Goal: Task Accomplishment & Management: Manage account settings

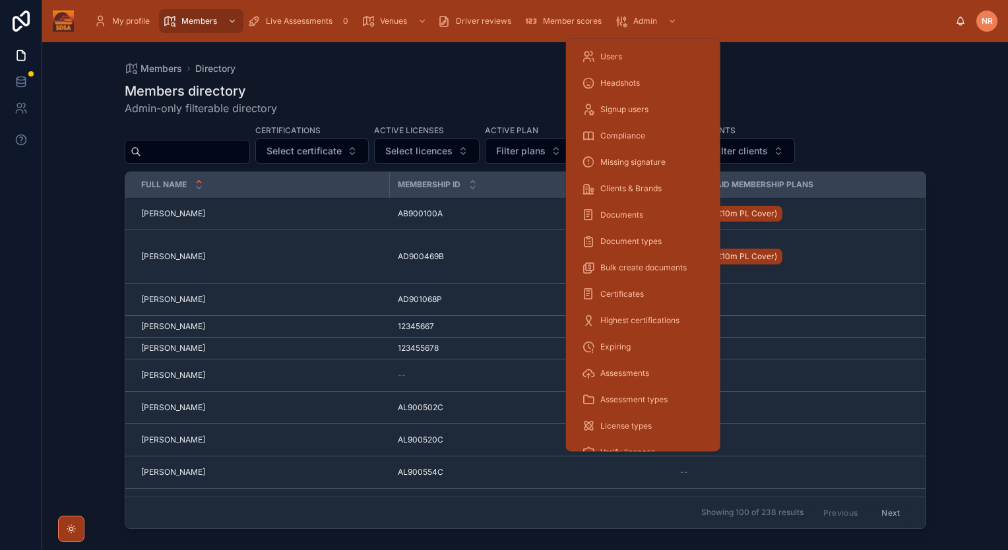
click at [633, 19] on span "Admin" at bounding box center [645, 21] width 24 height 11
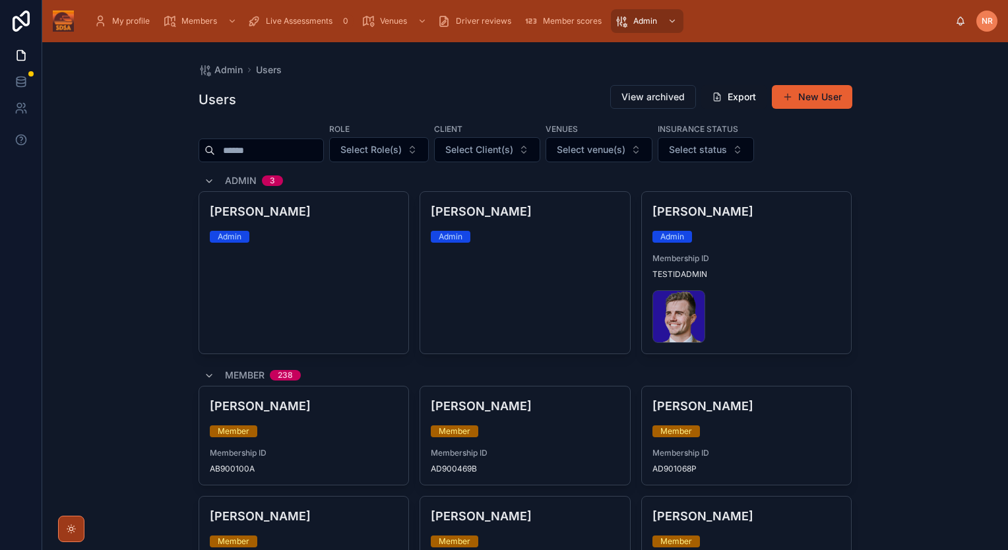
click at [263, 146] on input "text" at bounding box center [269, 150] width 108 height 18
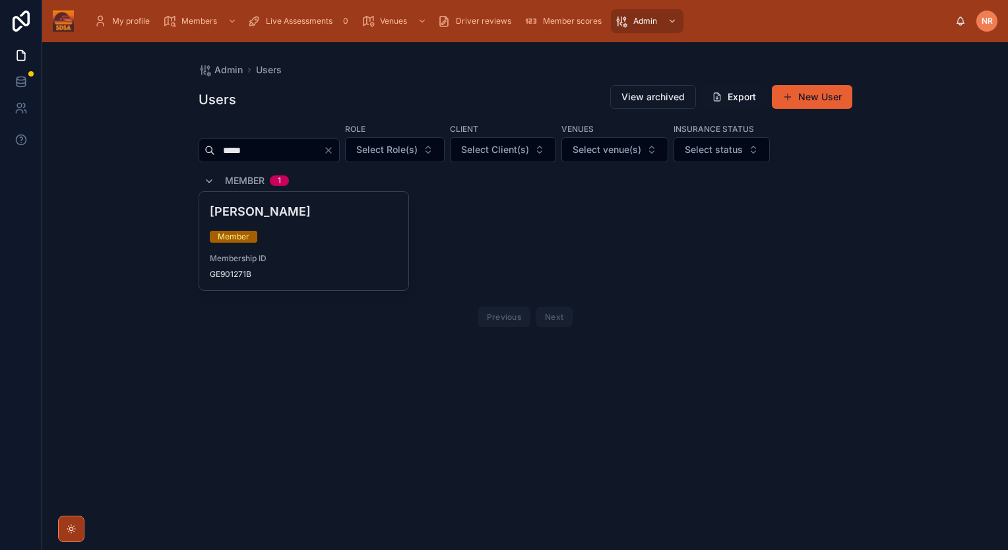
type input "*****"
click at [227, 212] on h4 "[PERSON_NAME]" at bounding box center [304, 212] width 189 height 18
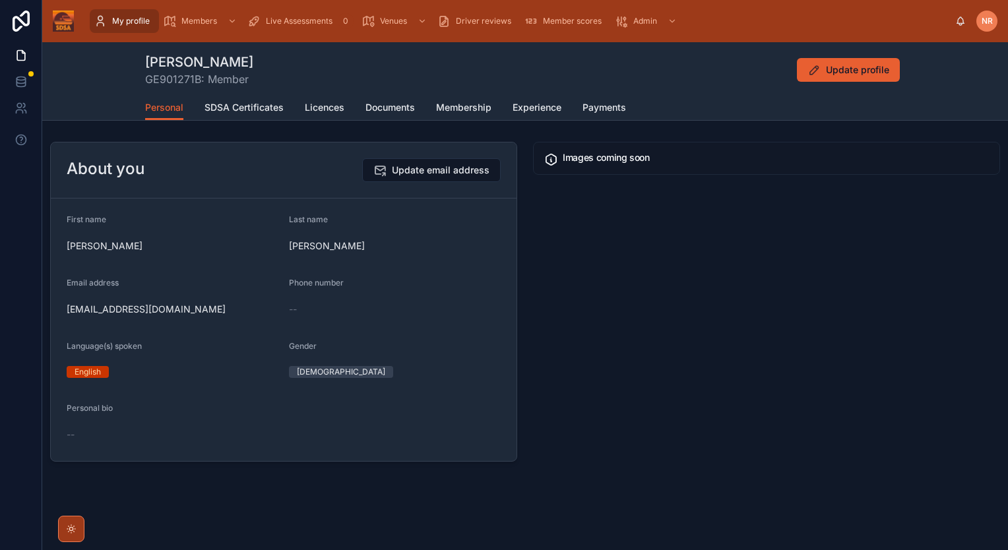
click at [590, 104] on span "Payments" at bounding box center [605, 107] width 44 height 13
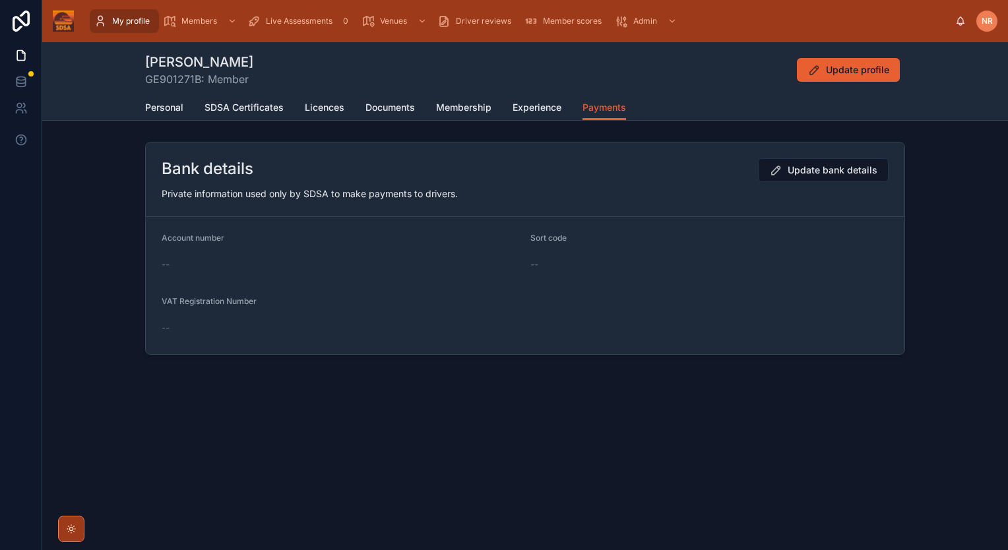
click at [221, 234] on span "Account number" at bounding box center [193, 238] width 63 height 10
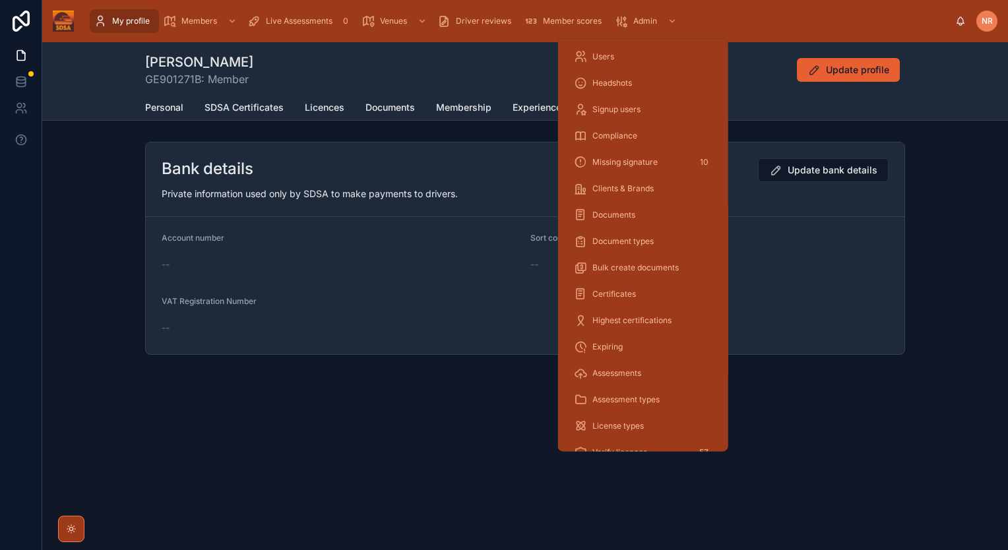
drag, startPoint x: 617, startPoint y: 57, endPoint x: 164, endPoint y: 239, distance: 489.0
click at [617, 57] on div "Users" at bounding box center [643, 56] width 139 height 21
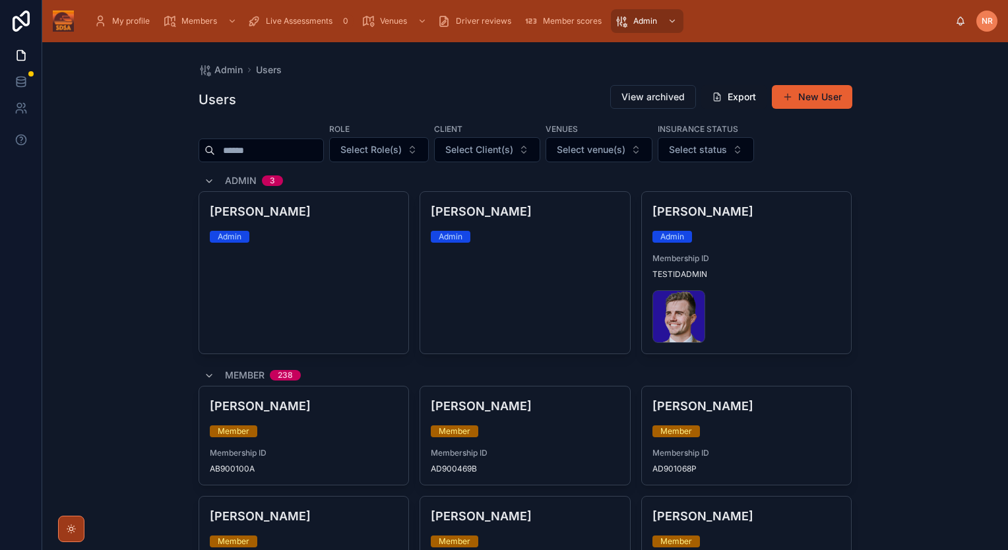
click at [221, 102] on h1 "Users" at bounding box center [218, 99] width 38 height 18
click at [222, 151] on input "text" at bounding box center [269, 150] width 108 height 18
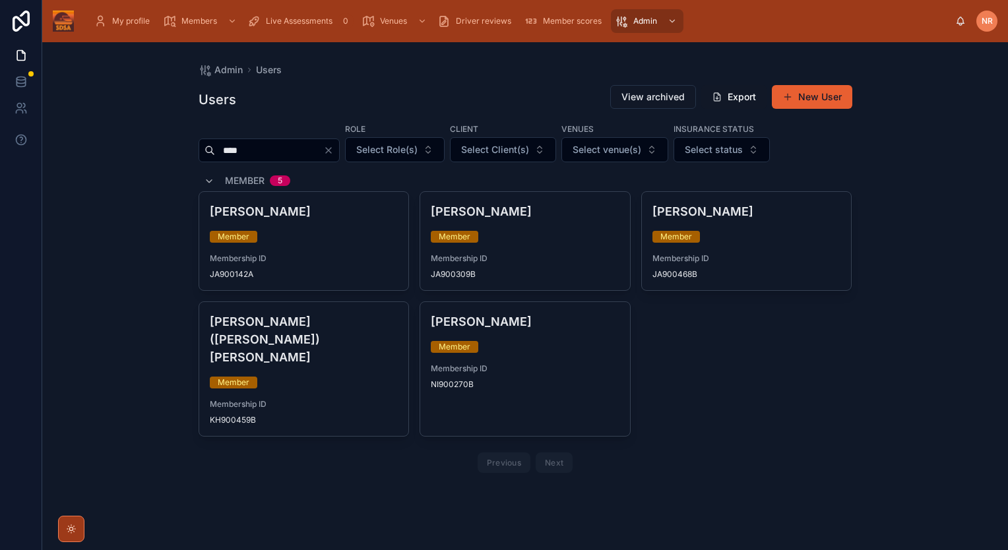
type input "****"
click at [290, 214] on h4 "[PERSON_NAME]" at bounding box center [304, 212] width 189 height 18
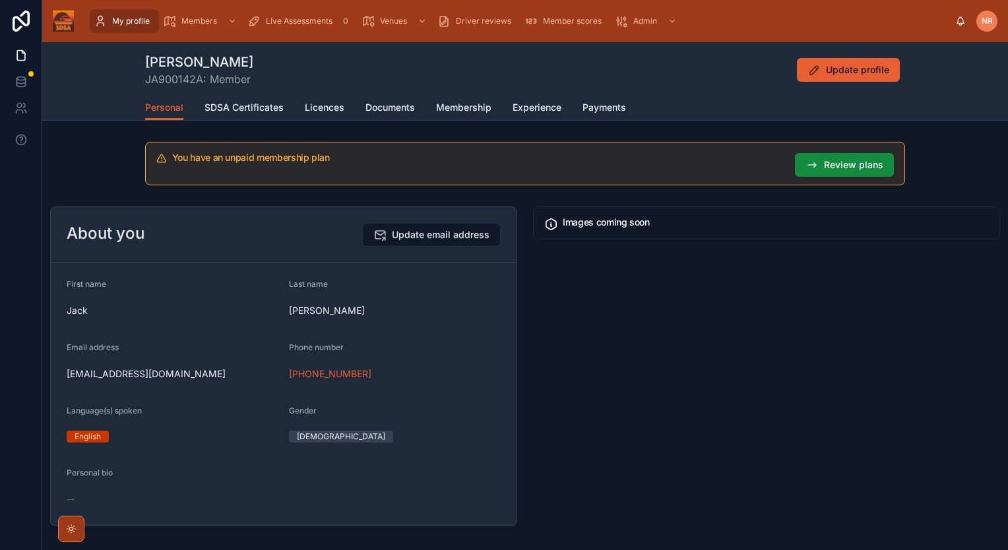
click at [383, 106] on span "Documents" at bounding box center [389, 107] width 49 height 13
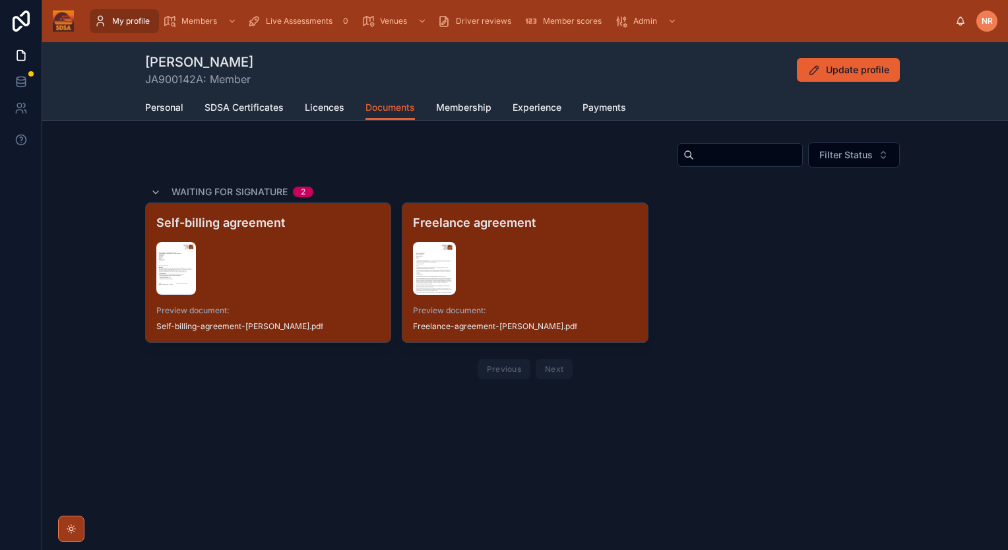
click at [327, 106] on span "Licences" at bounding box center [325, 107] width 40 height 13
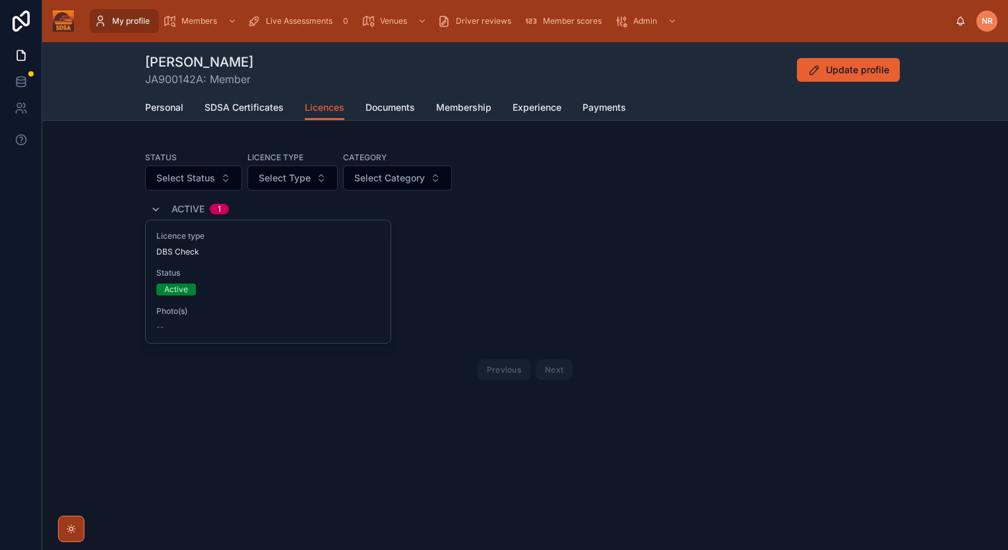
click at [267, 111] on span "SDSA Certificates" at bounding box center [244, 107] width 79 height 13
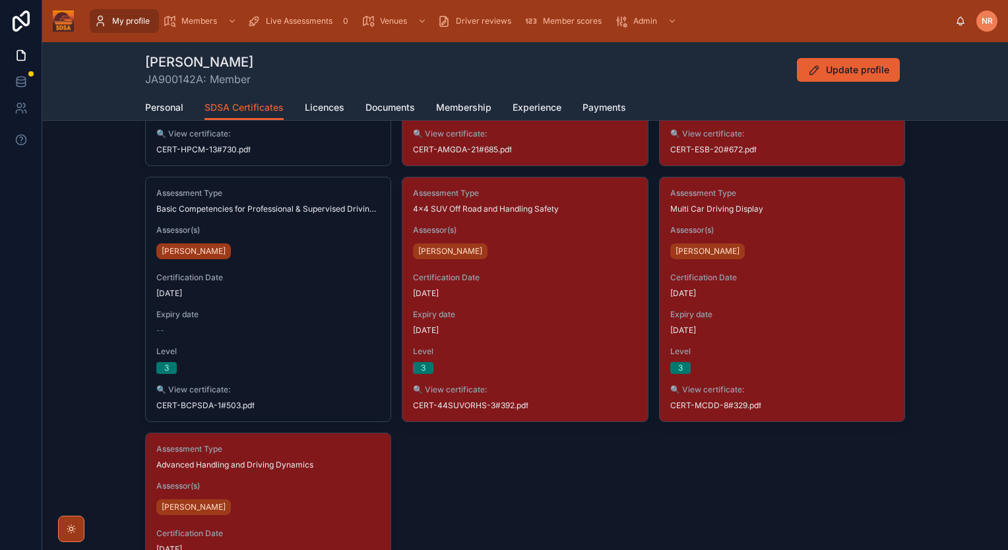
scroll to position [187, 0]
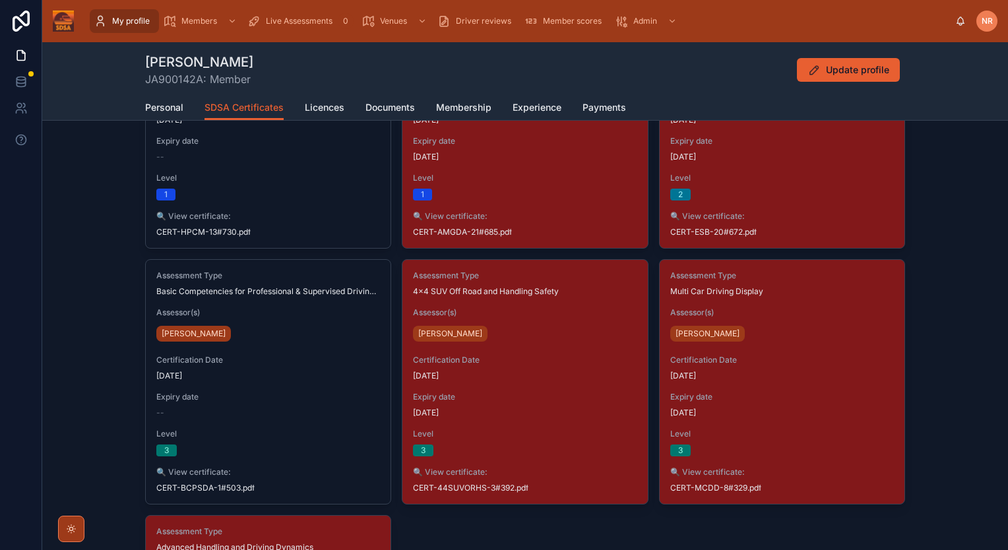
click at [89, 358] on div "Certificates Assessment Type Select Type Level Select Level Assessment Type Hig…" at bounding box center [525, 357] width 966 height 817
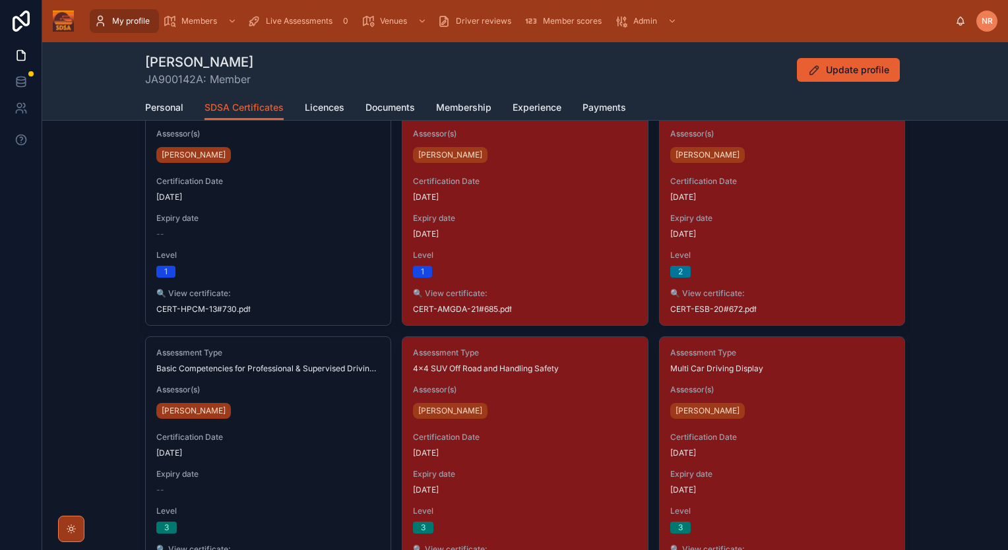
scroll to position [0, 0]
